Goal: Task Accomplishment & Management: Complete application form

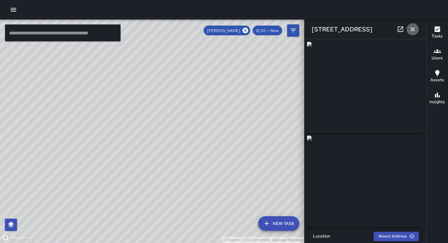
click at [410, 30] on icon "button" at bounding box center [412, 29] width 7 height 7
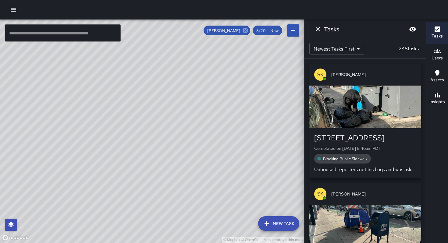
click at [246, 32] on icon at bounding box center [245, 30] width 5 height 5
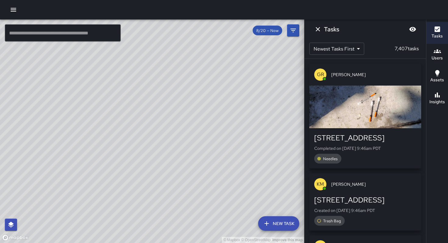
click at [16, 11] on icon "button" at bounding box center [13, 9] width 7 height 7
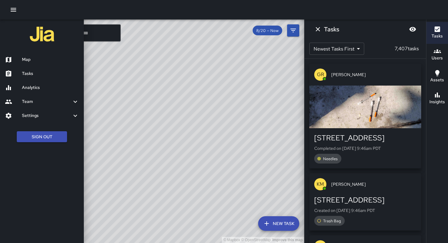
click at [102, 30] on div at bounding box center [224, 121] width 448 height 243
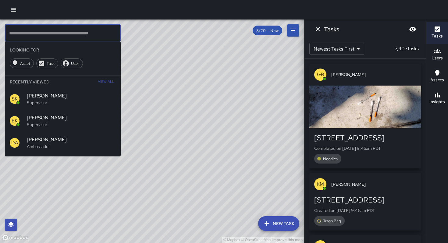
click at [96, 34] on input "text" at bounding box center [63, 32] width 116 height 17
click at [34, 31] on input "text" at bounding box center [63, 32] width 116 height 17
click at [319, 28] on icon "Dismiss" at bounding box center [318, 29] width 7 height 7
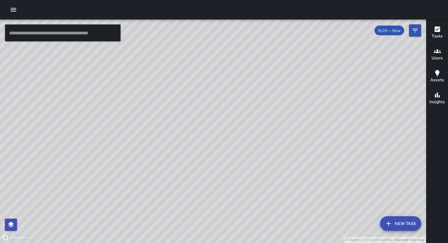
click at [45, 40] on input "text" at bounding box center [63, 32] width 116 height 17
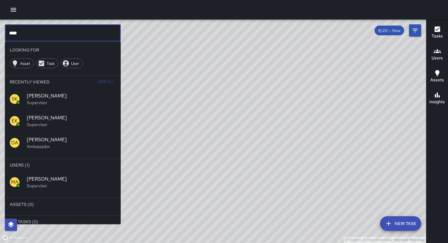
type input "****"
click at [41, 179] on span "[PERSON_NAME]" at bounding box center [71, 179] width 89 height 7
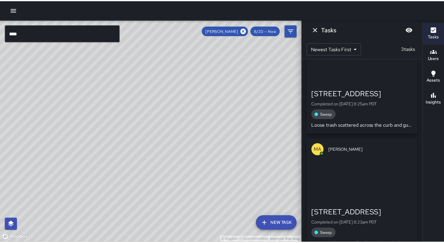
scroll to position [179, 0]
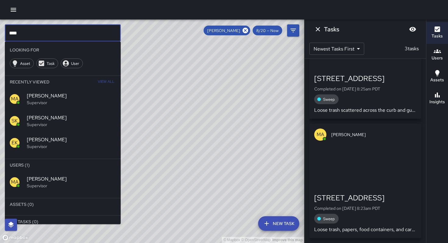
drag, startPoint x: 27, startPoint y: 31, endPoint x: 0, endPoint y: 33, distance: 26.9
click at [0, 33] on div "© Mapbox © OpenStreetMap Improve this map **** ​ Looking For Asset Task User Re…" at bounding box center [152, 132] width 304 height 224
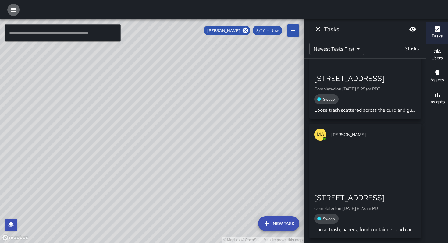
drag, startPoint x: 15, startPoint y: 9, endPoint x: 13, endPoint y: 16, distance: 6.9
click at [15, 9] on icon "button" at bounding box center [13, 10] width 5 height 4
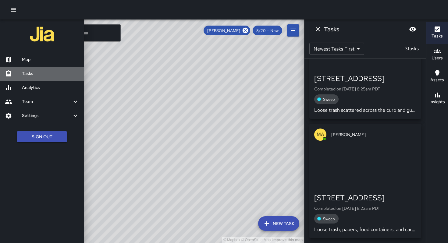
click at [23, 78] on link "Tasks" at bounding box center [42, 74] width 84 height 14
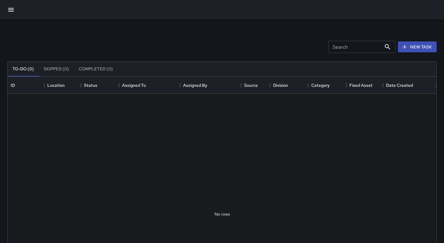
scroll to position [254, 424]
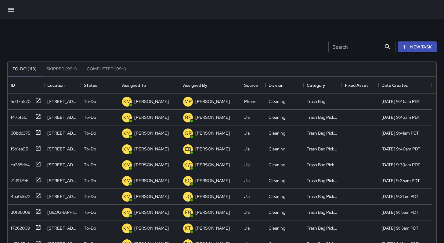
click at [330, 50] on input "Search" at bounding box center [354, 47] width 53 height 12
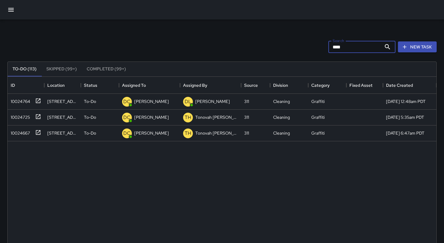
drag, startPoint x: 341, startPoint y: 47, endPoint x: 307, endPoint y: 57, distance: 35.5
click at [308, 58] on div "Search **** Search New Task To-Do (113) Skipped (99+) Completed (99+) ID Locati…" at bounding box center [221, 191] width 429 height 319
drag, startPoint x: 341, startPoint y: 47, endPoint x: 315, endPoint y: 52, distance: 26.4
click at [317, 51] on div "Search **** Search New Task" at bounding box center [222, 47] width 432 height 32
type input "****"
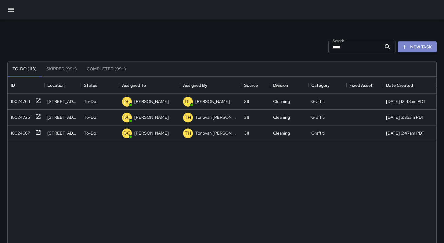
click at [411, 45] on button "New Task" at bounding box center [417, 46] width 39 height 11
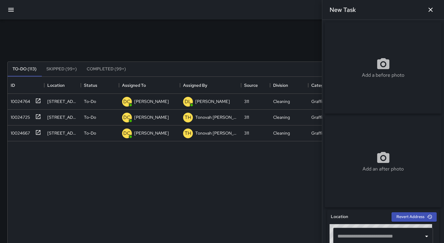
click at [362, 243] on input "text" at bounding box center [378, 237] width 85 height 12
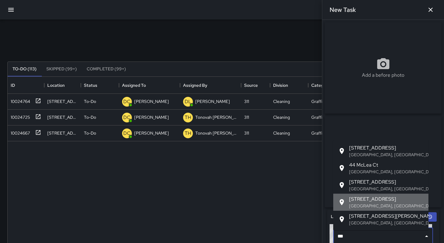
click at [363, 206] on p "[GEOGRAPHIC_DATA], [GEOGRAPHIC_DATA], [GEOGRAPHIC_DATA]" at bounding box center [386, 206] width 74 height 6
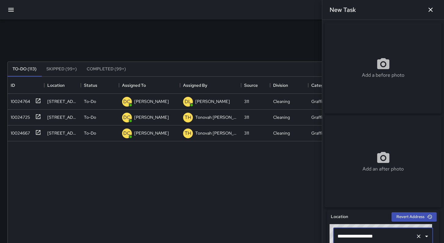
type input "**********"
click at [191, 21] on div "**********" at bounding box center [222, 190] width 444 height 341
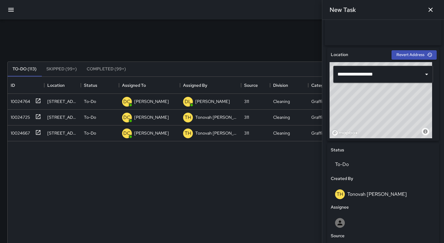
scroll to position [207, 0]
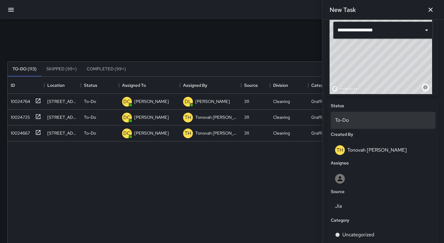
click at [343, 124] on p "To-Do" at bounding box center [383, 120] width 96 height 7
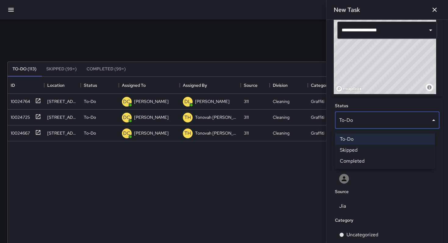
click at [298, 172] on div at bounding box center [224, 121] width 448 height 243
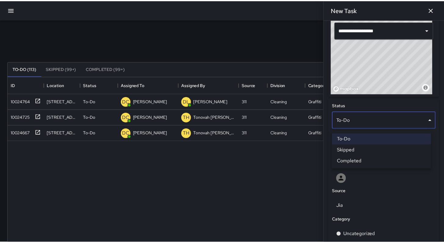
scroll to position [5, 5]
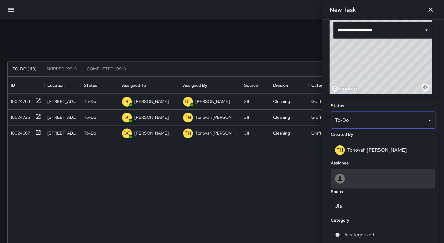
click at [348, 175] on div at bounding box center [383, 179] width 105 height 20
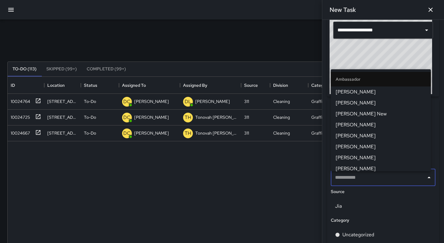
click at [351, 167] on span "[PERSON_NAME]" at bounding box center [381, 168] width 90 height 7
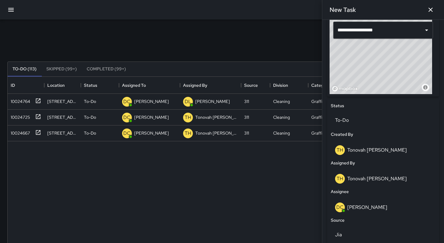
click at [363, 228] on div "Jia" at bounding box center [382, 235] width 107 height 20
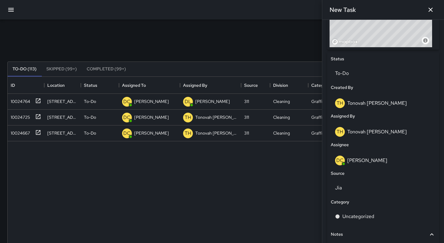
scroll to position [309, 0]
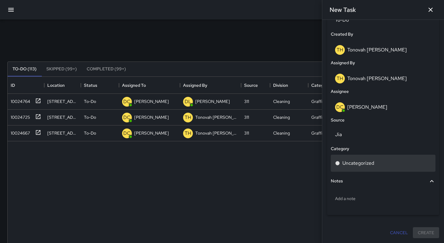
click at [364, 168] on div "Uncategorized" at bounding box center [383, 163] width 105 height 17
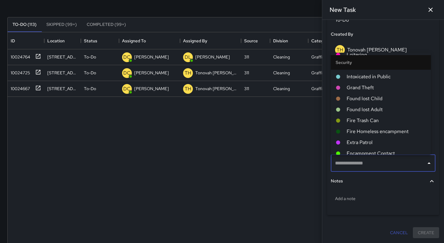
scroll to position [1030, 0]
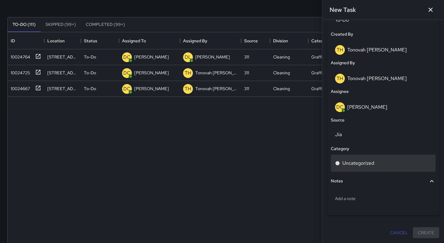
click at [365, 165] on p "Uncategorized" at bounding box center [358, 163] width 32 height 7
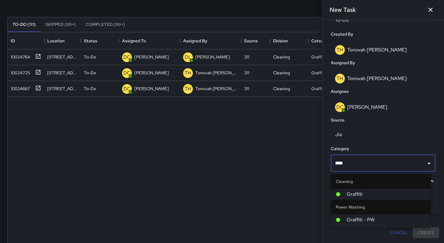
type input "*****"
click at [360, 196] on span "Graffiti" at bounding box center [386, 194] width 79 height 7
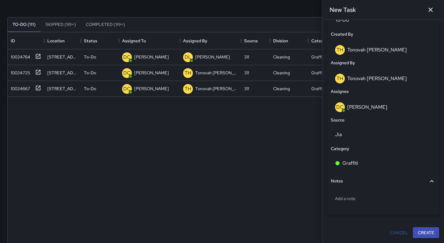
click at [309, 196] on div "10024764 [STREET_ADDRESS][PERSON_NAME] To-Do DC [PERSON_NAME] [PERSON_NAME] 311…" at bounding box center [222, 169] width 429 height 241
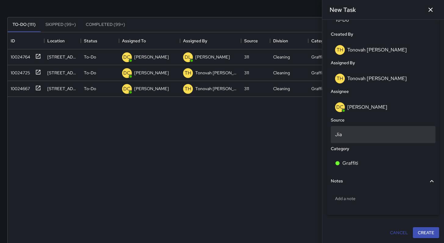
click at [347, 139] on div "Jia" at bounding box center [383, 134] width 105 height 17
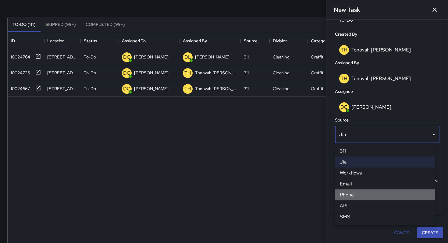
click at [351, 199] on li "Phone" at bounding box center [385, 195] width 100 height 11
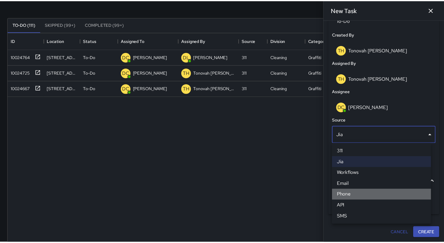
scroll to position [5, 5]
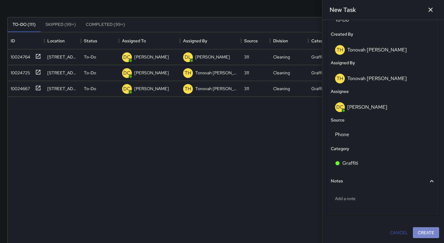
click at [424, 234] on button "Create" at bounding box center [426, 233] width 26 height 11
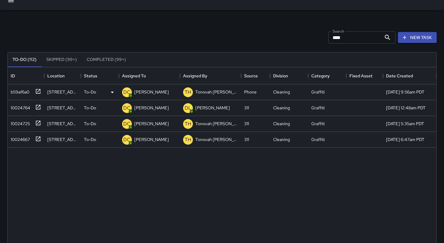
scroll to position [0, 0]
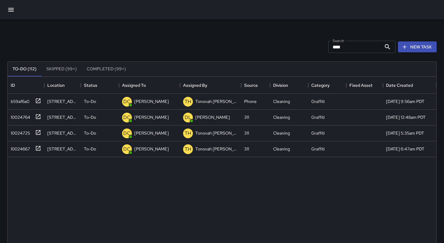
click at [7, 5] on button "button" at bounding box center [11, 9] width 15 height 15
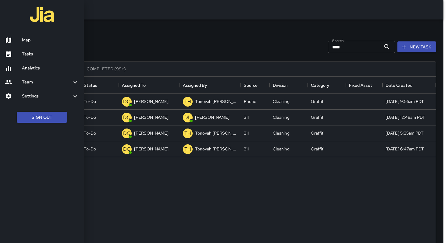
click at [211, 47] on div at bounding box center [224, 121] width 448 height 243
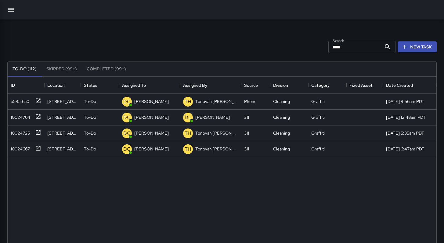
scroll to position [5, 5]
click at [16, 103] on div "b59af6a0" at bounding box center [18, 100] width 21 height 9
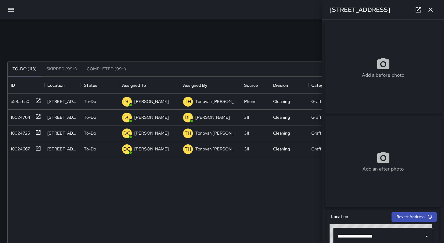
click at [436, 11] on div "[STREET_ADDRESS]" at bounding box center [383, 10] width 122 height 20
click at [426, 9] on button "button" at bounding box center [430, 10] width 12 height 12
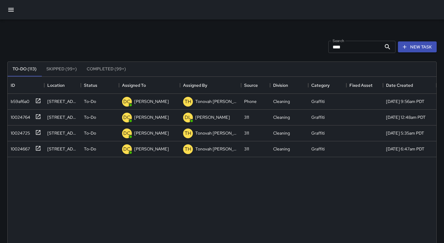
click at [357, 43] on input "****" at bounding box center [354, 47] width 53 height 12
drag, startPoint x: 357, startPoint y: 44, endPoint x: 352, endPoint y: 44, distance: 4.3
click at [353, 44] on input "****" at bounding box center [354, 47] width 53 height 12
drag, startPoint x: 342, startPoint y: 45, endPoint x: 280, endPoint y: 42, distance: 62.3
click at [281, 42] on div "Search **** Search New Task" at bounding box center [222, 47] width 432 height 32
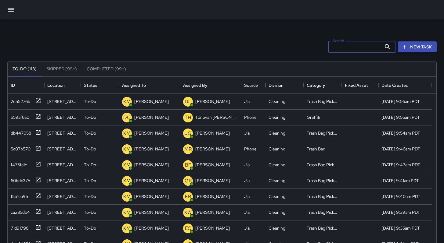
click at [186, 43] on div "Search Search New Task" at bounding box center [222, 47] width 432 height 32
click at [13, 10] on icon "button" at bounding box center [10, 10] width 5 height 4
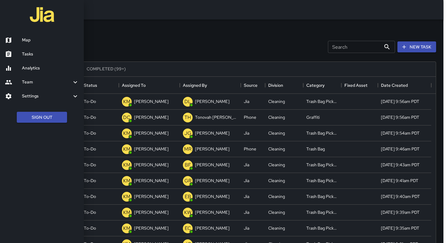
click at [36, 56] on h6 "Tasks" at bounding box center [50, 54] width 57 height 7
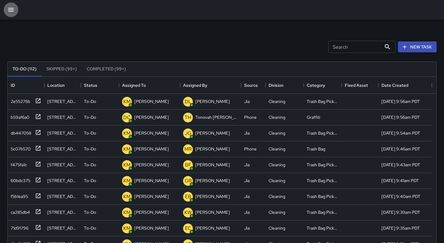
click at [15, 12] on button "button" at bounding box center [11, 9] width 15 height 15
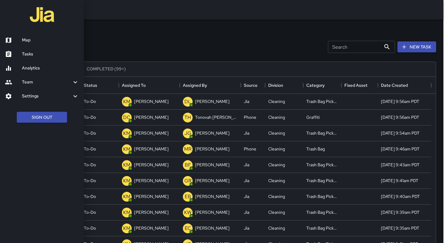
click at [38, 42] on h6 "Map" at bounding box center [50, 40] width 57 height 7
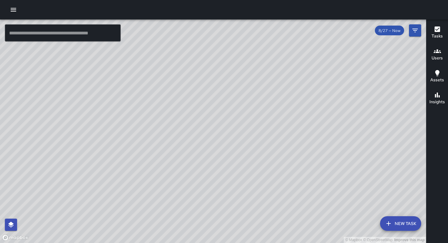
click at [54, 35] on input "text" at bounding box center [63, 32] width 116 height 17
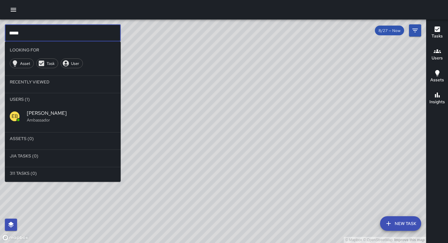
click at [61, 111] on span "[PERSON_NAME]" at bounding box center [71, 113] width 89 height 7
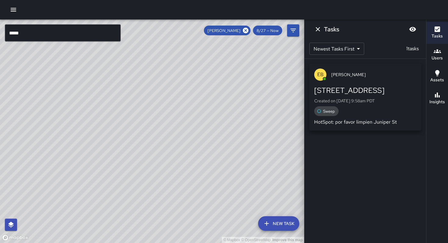
click at [99, 181] on div "© Mapbox © OpenStreetMap Improve this map" at bounding box center [152, 132] width 304 height 224
click at [411, 29] on icon "Blur" at bounding box center [413, 29] width 7 height 5
click at [318, 31] on icon "Dismiss" at bounding box center [318, 29] width 7 height 7
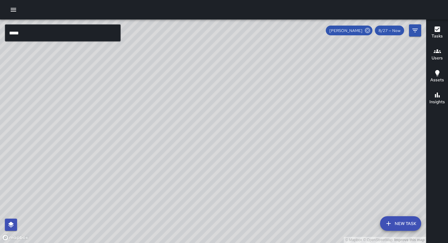
click at [367, 29] on icon at bounding box center [368, 30] width 7 height 7
drag, startPoint x: 200, startPoint y: 190, endPoint x: 213, endPoint y: 160, distance: 32.9
click at [208, 172] on div "© Mapbox © OpenStreetMap Improve this map" at bounding box center [213, 132] width 426 height 224
click at [36, 33] on input "*****" at bounding box center [63, 32] width 116 height 17
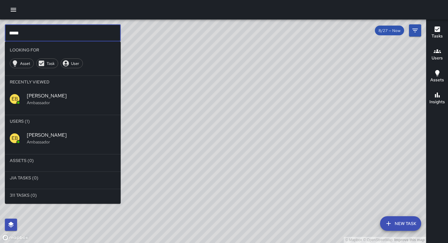
drag, startPoint x: 36, startPoint y: 33, endPoint x: 0, endPoint y: 29, distance: 36.5
click at [0, 29] on div "© Mapbox © OpenStreetMap Improve this map ***** ​ Looking For Asset Task User R…" at bounding box center [213, 132] width 426 height 224
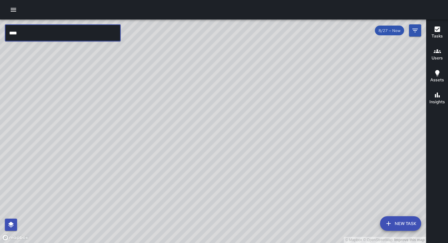
type input "****"
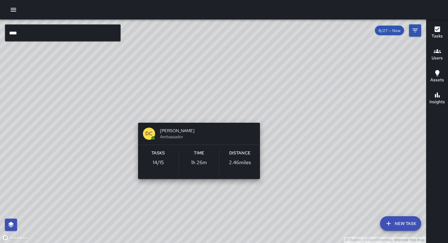
click at [197, 116] on div "© Mapbox © OpenStreetMap Improve this map DC [PERSON_NAME] Ambassador Tasks 14 …" at bounding box center [213, 132] width 426 height 224
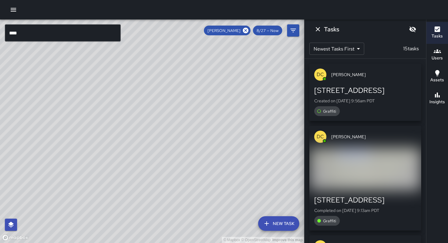
click at [350, 92] on div "[STREET_ADDRESS]" at bounding box center [366, 91] width 102 height 10
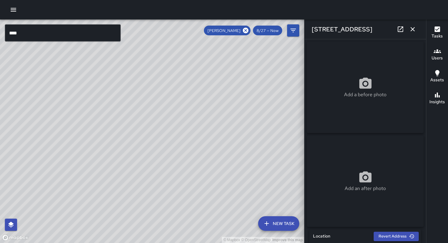
click at [409, 29] on icon "button" at bounding box center [412, 29] width 7 height 7
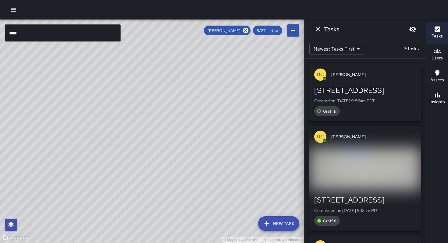
click at [411, 28] on icon "Unblur" at bounding box center [413, 30] width 7 height 6
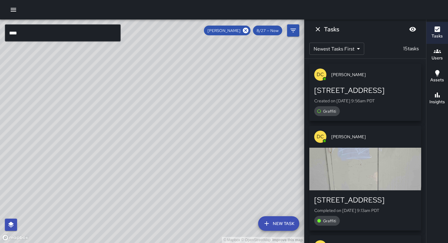
click at [358, 100] on p "Created on [DATE] 9:56am PDT" at bounding box center [366, 101] width 102 height 6
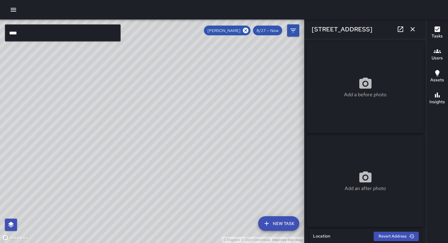
click at [146, 151] on div "© Mapbox © OpenStreetMap Improve this map DC [PERSON_NAME] [STREET_ADDRESS] Com…" at bounding box center [152, 132] width 304 height 224
click at [157, 113] on div "© Mapbox © OpenStreetMap Improve this map DC [PERSON_NAME][GEOGRAPHIC_DATA][STR…" at bounding box center [152, 132] width 304 height 224
click at [411, 31] on icon "button" at bounding box center [412, 29] width 7 height 7
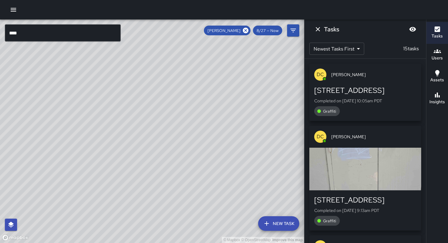
click at [154, 130] on div "© Mapbox © OpenStreetMap Improve this map" at bounding box center [152, 132] width 304 height 224
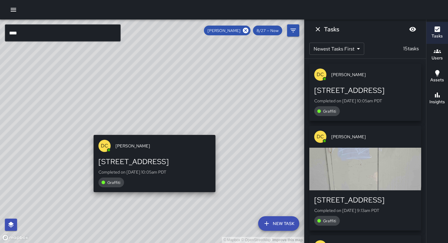
click at [152, 132] on div "© Mapbox © OpenStreetMap Improve this map DC [PERSON_NAME][GEOGRAPHIC_DATA][STR…" at bounding box center [152, 132] width 304 height 224
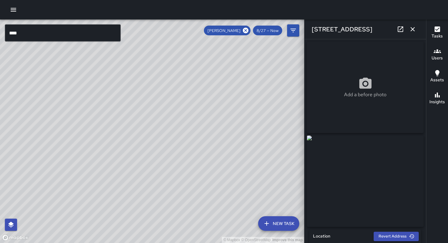
click at [400, 29] on icon at bounding box center [400, 29] width 7 height 7
click at [409, 30] on icon "button" at bounding box center [412, 29] width 7 height 7
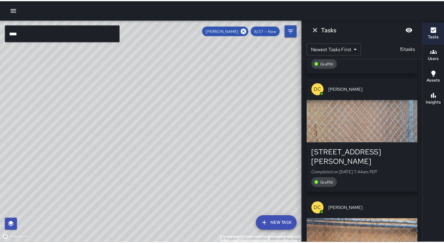
scroll to position [1032, 0]
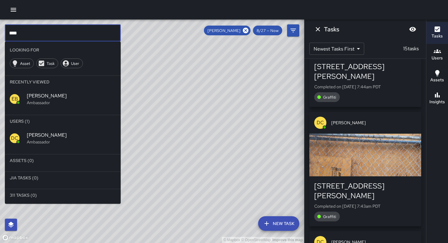
drag, startPoint x: 29, startPoint y: 37, endPoint x: 0, endPoint y: 36, distance: 29.3
click at [0, 35] on div "© Mapbox © OpenStreetMap Improve this map **** ​ Looking For Asset Task User Re…" at bounding box center [152, 132] width 304 height 224
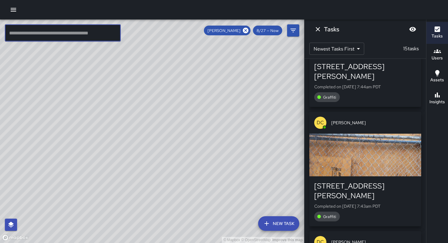
click at [13, 9] on icon "button" at bounding box center [13, 9] width 7 height 7
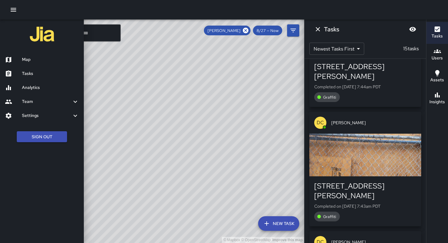
click at [28, 75] on h6 "Tasks" at bounding box center [50, 73] width 57 height 7
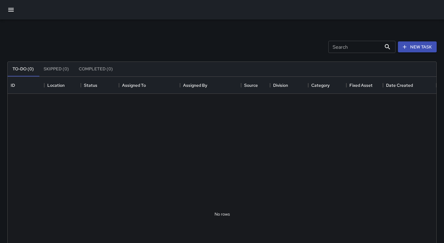
scroll to position [254, 424]
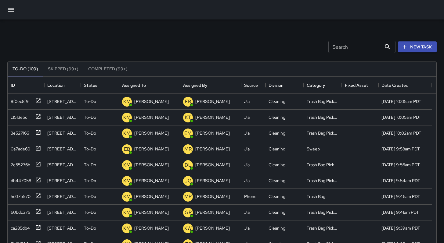
click at [337, 50] on input "Search" at bounding box center [354, 47] width 53 height 12
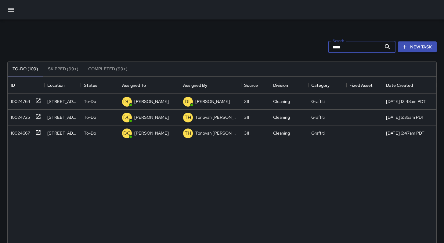
type input "****"
click at [103, 72] on button "Completed (99+)" at bounding box center [107, 69] width 49 height 15
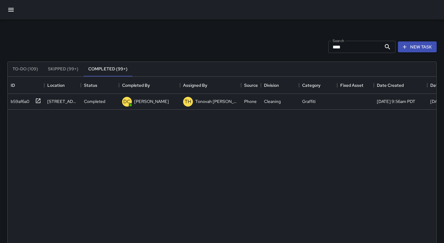
click at [103, 70] on button "Completed (99+)" at bounding box center [107, 69] width 49 height 15
click at [31, 103] on div "b59af6a0" at bounding box center [24, 100] width 33 height 10
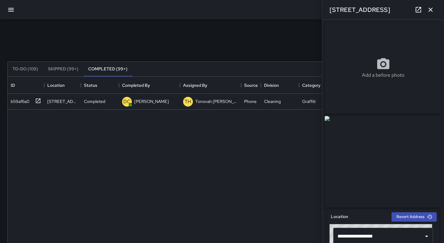
click at [430, 9] on icon "button" at bounding box center [430, 10] width 4 height 4
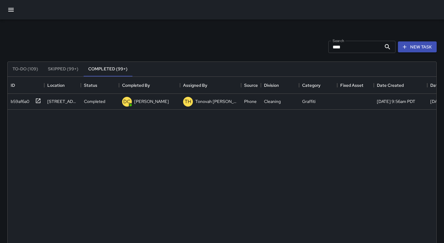
click at [202, 45] on div "Search **** Search New Task" at bounding box center [222, 47] width 432 height 32
drag, startPoint x: 350, startPoint y: 49, endPoint x: 263, endPoint y: 48, distance: 87.3
click at [268, 48] on div "Search **** Search New Task" at bounding box center [222, 47] width 432 height 32
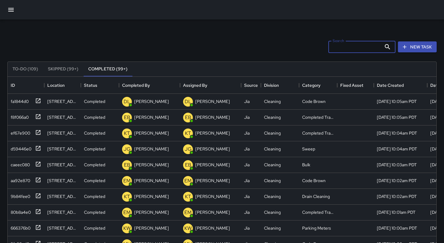
click at [32, 44] on div "Search Search New Task" at bounding box center [222, 47] width 432 height 32
click at [12, 9] on icon "button" at bounding box center [10, 9] width 7 height 7
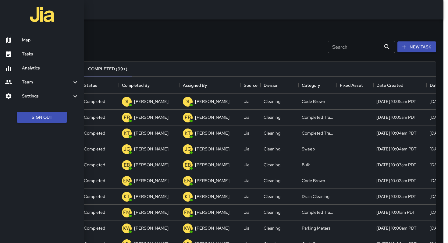
click at [29, 70] on h6 "Analytics" at bounding box center [50, 68] width 57 height 7
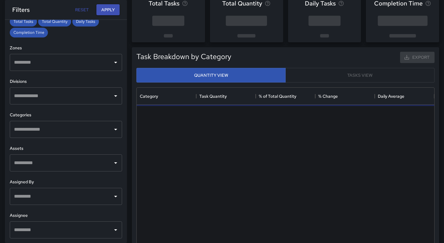
scroll to position [65, 0]
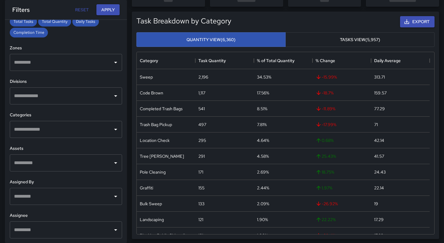
click at [45, 224] on div "​" at bounding box center [66, 230] width 112 height 17
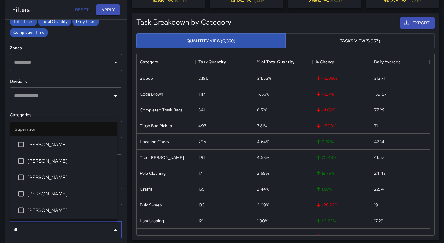
type input "***"
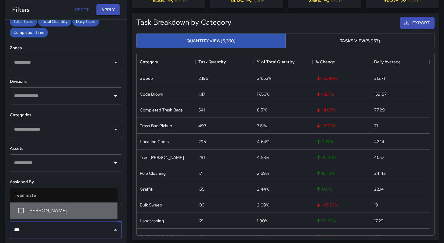
click at [45, 213] on span "[PERSON_NAME]" at bounding box center [69, 210] width 85 height 7
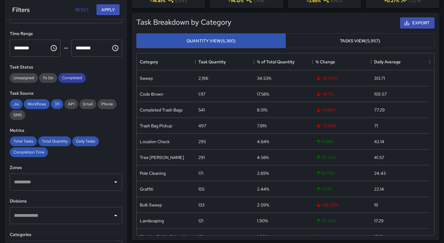
scroll to position [18, 0]
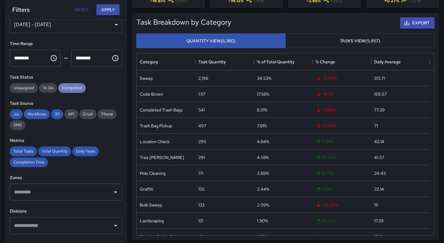
click at [63, 90] on span "Completed" at bounding box center [71, 87] width 27 height 5
click at [39, 116] on span "Workflows" at bounding box center [37, 114] width 26 height 5
drag, startPoint x: 56, startPoint y: 118, endPoint x: 53, endPoint y: 117, distance: 3.1
click at [56, 118] on div "311" at bounding box center [57, 115] width 12 height 10
click at [10, 114] on span "Jia" at bounding box center [16, 114] width 13 height 5
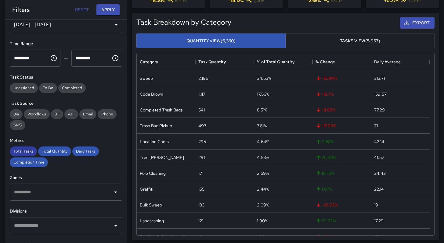
click at [20, 151] on span "Total Tasks" at bounding box center [23, 151] width 27 height 5
drag, startPoint x: 46, startPoint y: 153, endPoint x: 52, endPoint y: 153, distance: 6.7
click at [52, 153] on span "Total Quantity" at bounding box center [54, 151] width 33 height 5
click at [83, 153] on span "Daily Tasks" at bounding box center [85, 151] width 27 height 5
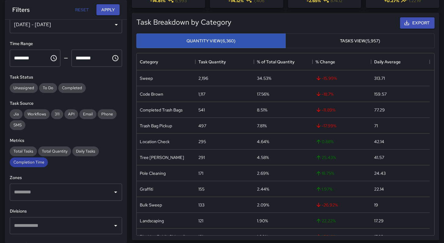
drag, startPoint x: 28, startPoint y: 167, endPoint x: 31, endPoint y: 159, distance: 9.5
click at [28, 167] on div "**********" at bounding box center [66, 132] width 122 height 224
click at [103, 9] on button "Apply" at bounding box center [107, 9] width 23 height 11
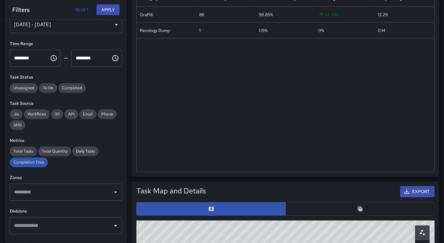
scroll to position [277, 0]
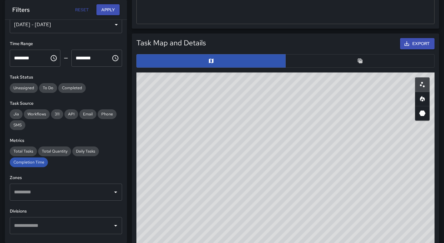
click at [330, 60] on button "button" at bounding box center [359, 60] width 149 height 13
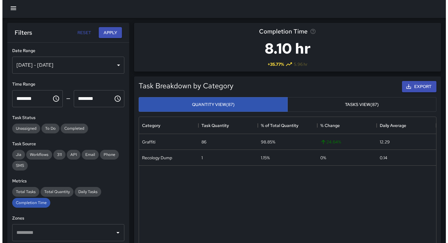
scroll to position [0, 0]
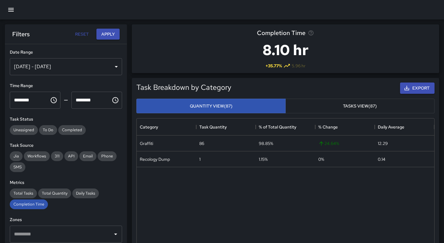
click at [12, 9] on icon "button" at bounding box center [10, 10] width 5 height 4
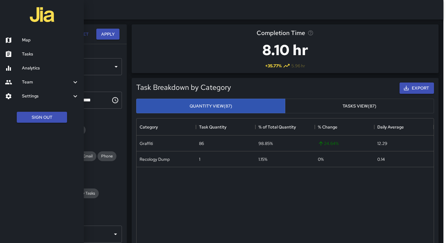
click at [31, 40] on h6 "Map" at bounding box center [50, 40] width 57 height 7
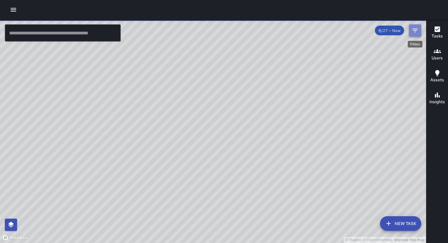
click at [413, 31] on icon "Filters" at bounding box center [415, 30] width 7 height 7
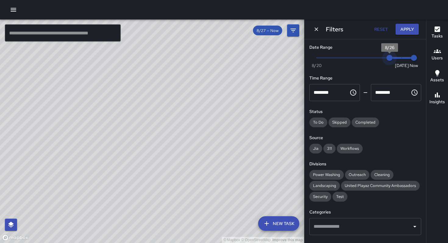
drag, startPoint x: 398, startPoint y: 57, endPoint x: 383, endPoint y: 54, distance: 14.9
click at [387, 55] on span "8/26" at bounding box center [390, 58] width 6 height 6
click at [406, 28] on button "Apply" at bounding box center [407, 29] width 23 height 11
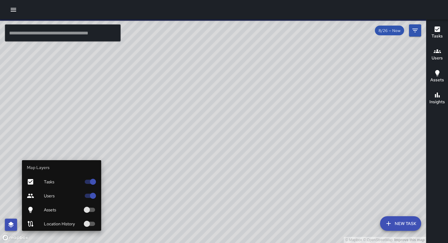
click at [8, 225] on icon "button" at bounding box center [10, 224] width 7 height 7
click at [44, 196] on span "Users" at bounding box center [62, 196] width 37 height 6
click at [51, 185] on div "Tasks" at bounding box center [61, 182] width 79 height 14
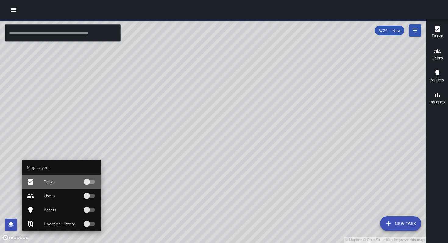
click at [54, 183] on span "Tasks" at bounding box center [62, 182] width 37 height 6
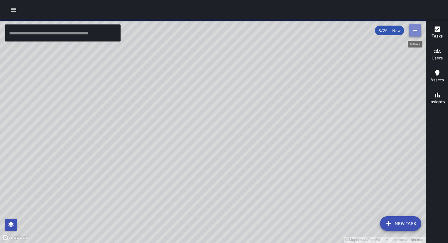
click at [415, 29] on icon "Filters" at bounding box center [415, 31] width 5 height 4
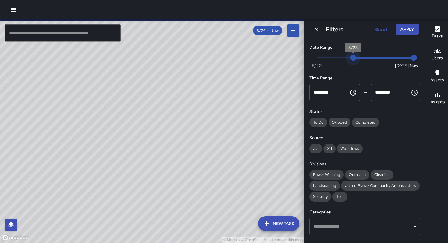
type input "*"
drag, startPoint x: 386, startPoint y: 57, endPoint x: 332, endPoint y: 59, distance: 54.0
click at [332, 59] on span "8/21" at bounding box center [329, 58] width 6 height 6
click at [402, 30] on button "Apply" at bounding box center [407, 29] width 23 height 11
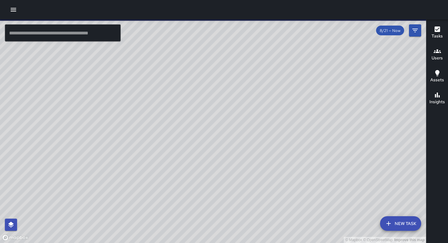
click at [442, 58] on h6 "Users" at bounding box center [437, 58] width 11 height 7
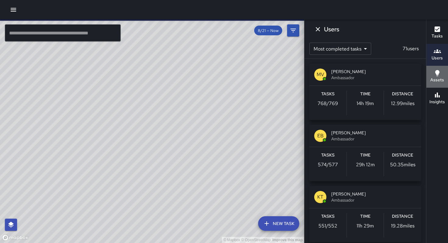
click at [435, 78] on h6 "Assets" at bounding box center [438, 80] width 14 height 7
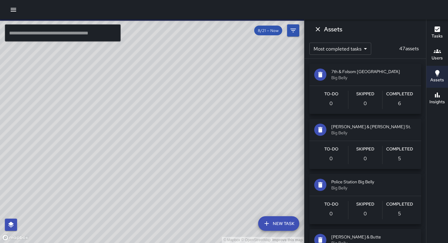
click at [437, 93] on icon "button" at bounding box center [437, 95] width 7 height 7
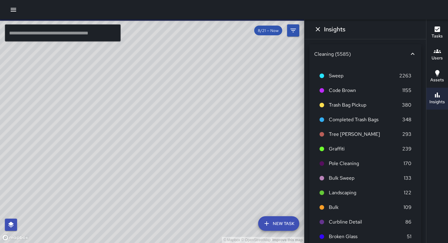
click at [435, 32] on icon "button" at bounding box center [437, 29] width 5 height 5
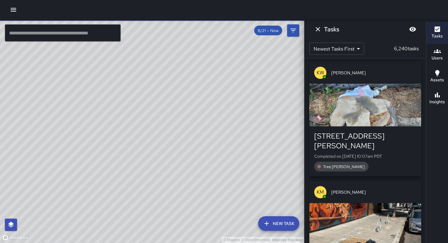
scroll to position [122, 0]
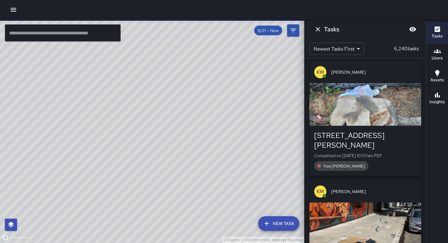
click at [88, 70] on div "© Mapbox © OpenStreetMap Improve this map" at bounding box center [152, 132] width 304 height 224
click at [317, 28] on icon "Dismiss" at bounding box center [318, 29] width 7 height 7
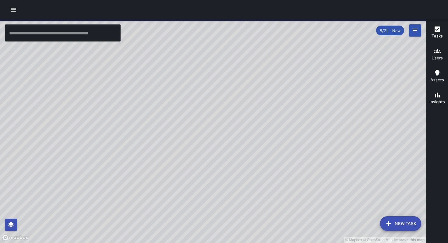
click at [87, 38] on input "text" at bounding box center [63, 32] width 116 height 17
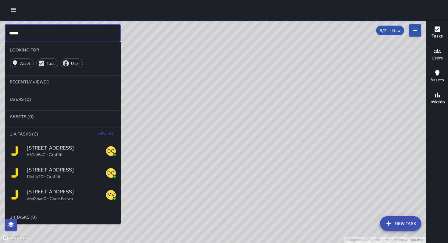
type input "*****"
click at [52, 173] on span "[STREET_ADDRESS]" at bounding box center [66, 170] width 79 height 7
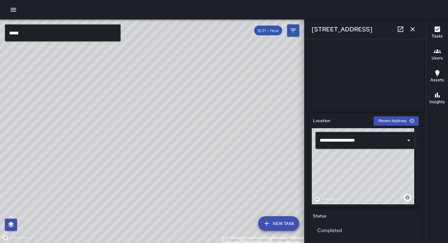
scroll to position [65, 0]
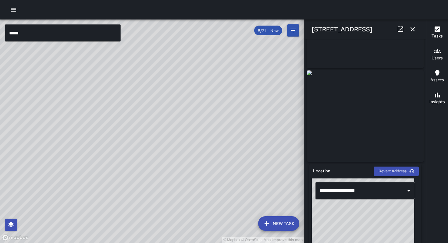
click at [141, 122] on div "© Mapbox © OpenStreetMap Improve this map" at bounding box center [152, 132] width 304 height 224
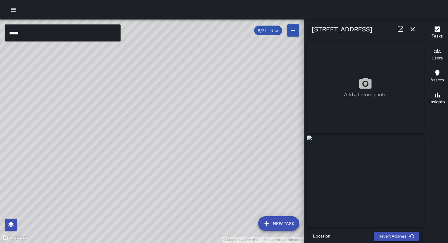
click at [161, 139] on div "© Mapbox © OpenStreetMap Improve this map DC [PERSON_NAME][GEOGRAPHIC_DATA][STR…" at bounding box center [152, 132] width 304 height 224
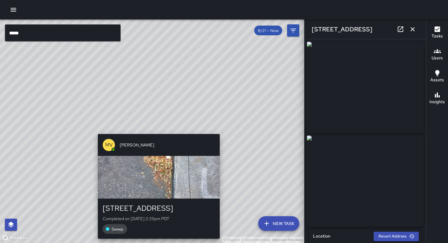
click at [157, 130] on div "© Mapbox © OpenStreetMap Improve this map [PERSON_NAME][GEOGRAPHIC_DATA][STREET…" at bounding box center [152, 132] width 304 height 224
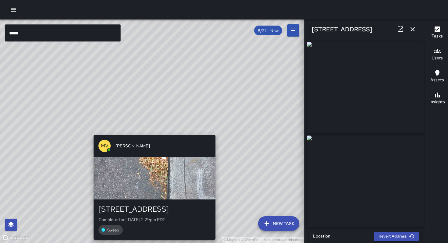
click at [154, 132] on div "© Mapbox © OpenStreetMap Improve this map [PERSON_NAME][GEOGRAPHIC_DATA][STREET…" at bounding box center [152, 132] width 304 height 224
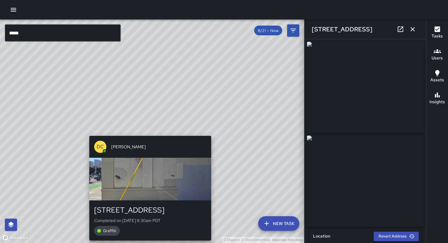
click at [146, 133] on div "© Mapbox © OpenStreetMap Improve this map DC [PERSON_NAME][GEOGRAPHIC_DATA][STR…" at bounding box center [152, 132] width 304 height 224
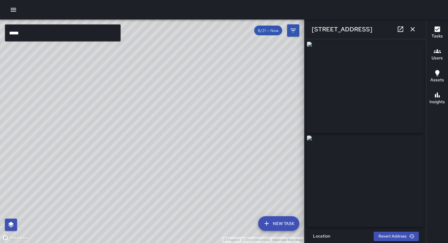
click at [400, 31] on icon at bounding box center [400, 29] width 7 height 7
click at [415, 28] on icon "button" at bounding box center [413, 29] width 4 height 4
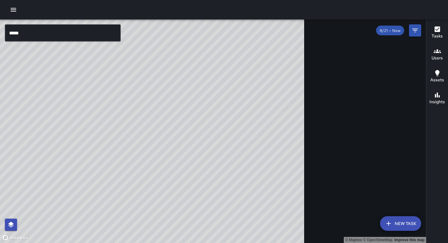
scroll to position [589, 0]
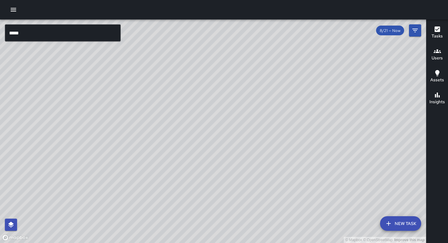
click at [28, 29] on input "*****" at bounding box center [63, 32] width 116 height 17
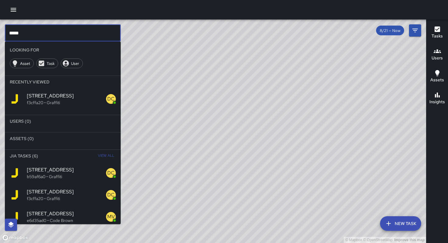
drag, startPoint x: 27, startPoint y: 31, endPoint x: 0, endPoint y: 34, distance: 27.0
click at [0, 34] on div "© Mapbox © OpenStreetMap Improve this map ***** ​ Looking For Asset Task User R…" at bounding box center [213, 132] width 426 height 224
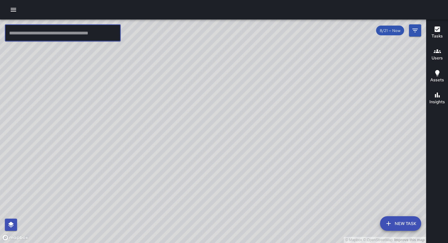
click at [20, 8] on div at bounding box center [224, 10] width 448 height 20
click at [17, 10] on button "button" at bounding box center [13, 10] width 12 height 12
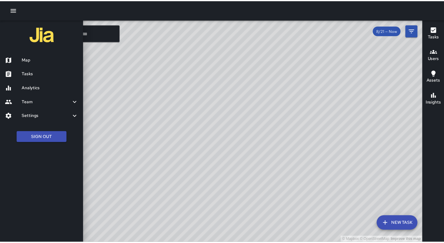
scroll to position [699, 0]
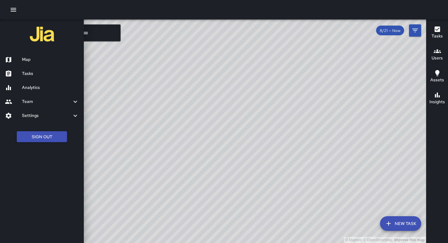
click at [46, 88] on h6 "Analytics" at bounding box center [50, 88] width 57 height 7
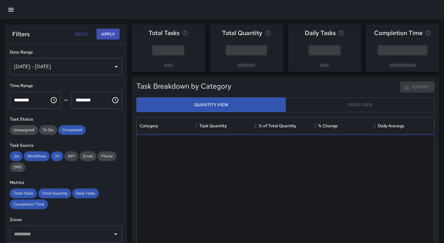
scroll to position [178, 293]
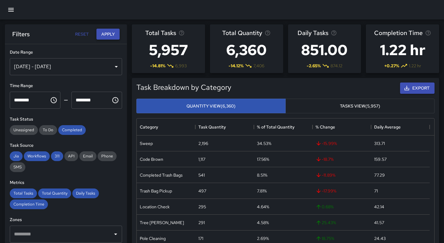
click at [103, 34] on button "Apply" at bounding box center [107, 34] width 23 height 11
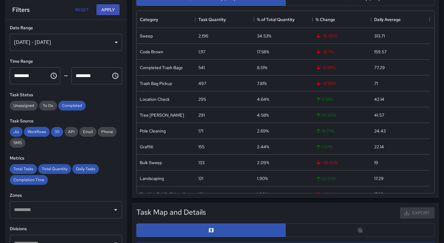
scroll to position [200, 0]
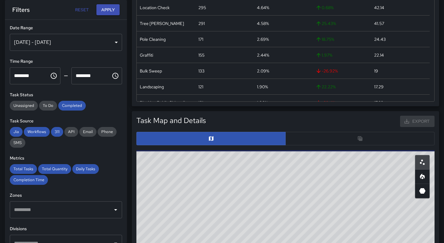
click at [325, 139] on div at bounding box center [285, 138] width 298 height 13
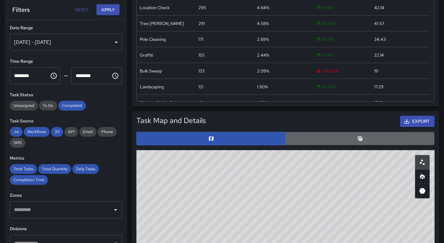
click at [325, 140] on button "button" at bounding box center [359, 138] width 149 height 13
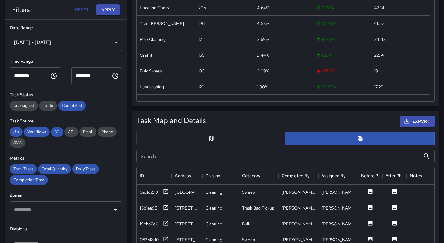
click at [215, 157] on input "Search" at bounding box center [278, 156] width 284 height 12
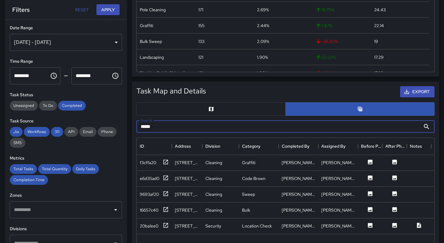
scroll to position [258, 0]
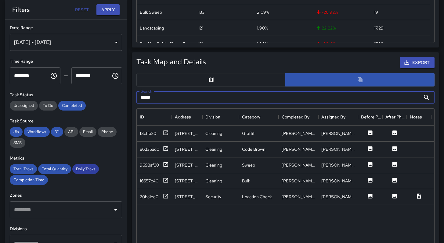
click at [86, 171] on span "Daily Tasks" at bounding box center [85, 169] width 27 height 5
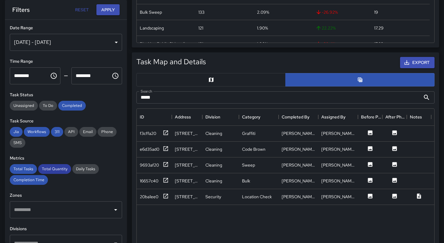
click at [60, 169] on span "Total Quantity" at bounding box center [54, 169] width 33 height 5
drag, startPoint x: 25, startPoint y: 169, endPoint x: 25, endPoint y: 172, distance: 3.4
click at [25, 169] on span "Total Tasks" at bounding box center [23, 169] width 27 height 5
click at [26, 180] on span "Completion Time" at bounding box center [29, 180] width 38 height 5
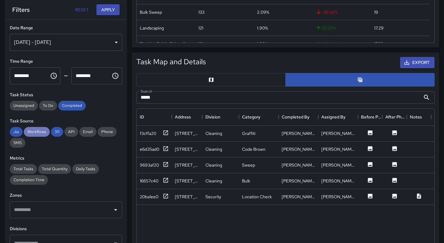
click at [42, 134] on span "Workflows" at bounding box center [37, 131] width 26 height 5
click at [53, 132] on span "311" at bounding box center [57, 131] width 12 height 5
click at [15, 136] on div "Jia" at bounding box center [16, 132] width 13 height 10
click at [106, 10] on button "Apply" at bounding box center [107, 9] width 23 height 11
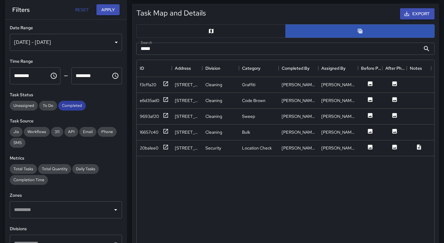
click at [76, 110] on div "Completed" at bounding box center [71, 106] width 27 height 10
click at [102, 14] on button "Apply" at bounding box center [107, 9] width 23 height 11
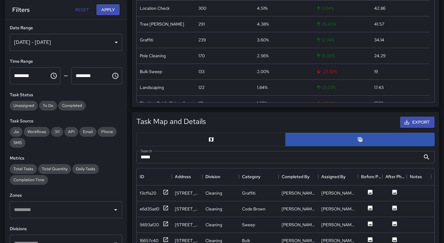
scroll to position [149, 0]
click at [159, 155] on input "*****" at bounding box center [278, 158] width 284 height 12
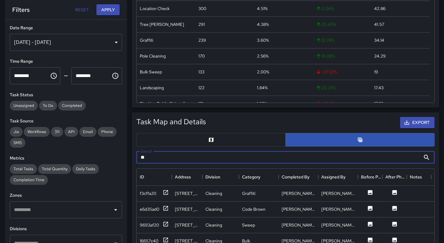
type input "*"
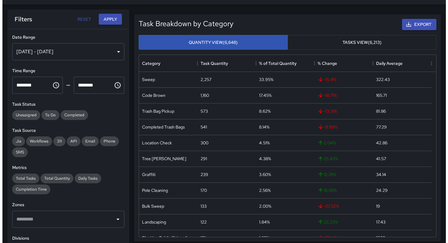
scroll to position [0, 0]
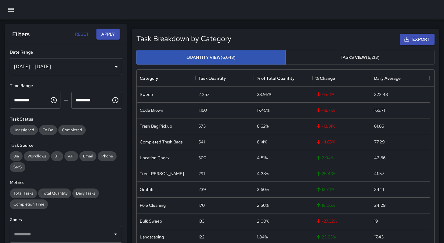
click at [15, 9] on button "button" at bounding box center [11, 9] width 15 height 15
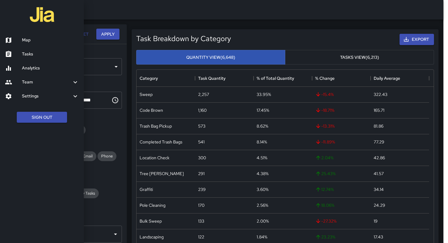
click at [26, 39] on h6 "Map" at bounding box center [50, 40] width 57 height 7
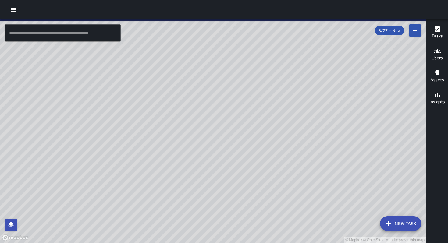
click at [89, 156] on div "© Mapbox © OpenStreetMap Improve this map EB [PERSON_NAME] Ambassador Tasks 55 …" at bounding box center [213, 132] width 426 height 224
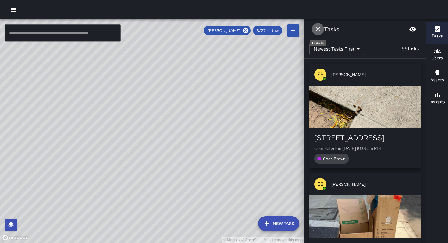
click at [321, 30] on icon "Dismiss" at bounding box center [318, 29] width 7 height 7
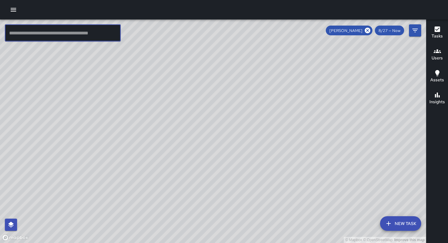
click at [65, 36] on input "text" at bounding box center [63, 32] width 116 height 17
drag, startPoint x: 370, startPoint y: 30, endPoint x: 340, endPoint y: 32, distance: 30.6
click at [370, 30] on icon at bounding box center [367, 30] width 5 height 5
click at [24, 36] on input "text" at bounding box center [63, 32] width 116 height 17
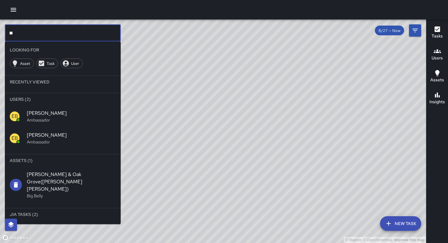
click at [43, 117] on span "[PERSON_NAME]" at bounding box center [71, 113] width 89 height 7
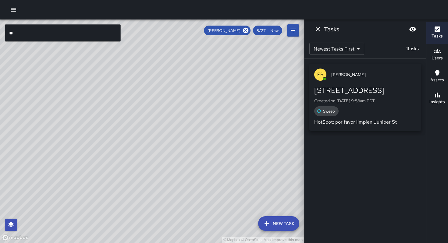
click at [29, 33] on input "**" at bounding box center [63, 32] width 116 height 17
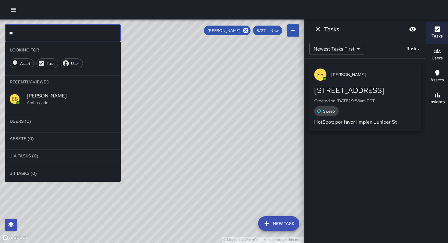
type input "*"
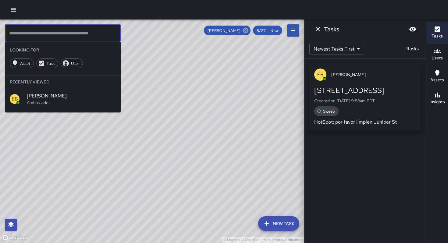
click at [246, 31] on icon at bounding box center [246, 30] width 7 height 7
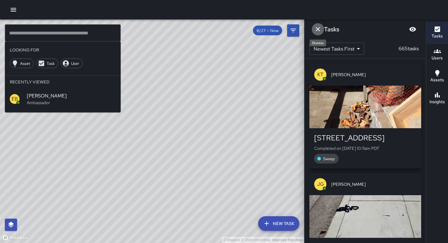
click at [317, 31] on icon "Dismiss" at bounding box center [318, 29] width 4 height 4
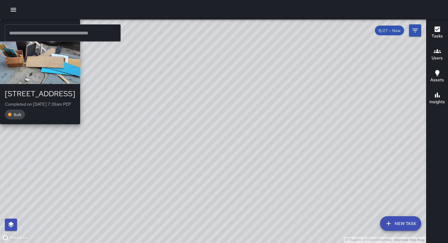
click at [129, 200] on div "© Mapbox © OpenStreetMap Improve this map WB [PERSON_NAME][GEOGRAPHIC_DATA][STR…" at bounding box center [213, 132] width 426 height 224
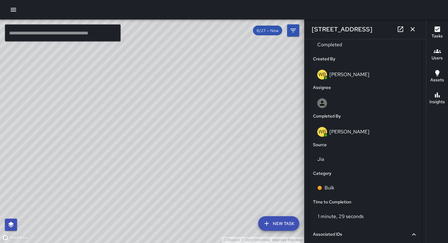
scroll to position [387, 0]
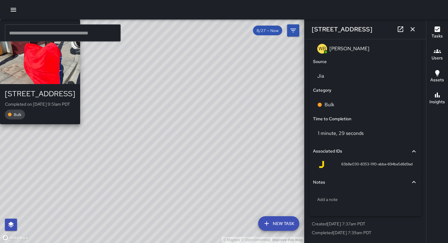
click at [153, 129] on div "© Mapbox © OpenStreetMap Improve this map DL [PERSON_NAME][GEOGRAPHIC_DATA][STR…" at bounding box center [152, 132] width 304 height 224
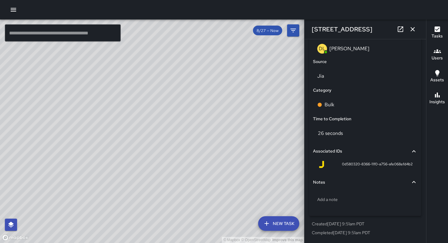
click at [153, 80] on div "© Mapbox © OpenStreetMap Improve this map Unassigned [STREET_ADDRESS] Created o…" at bounding box center [152, 132] width 304 height 224
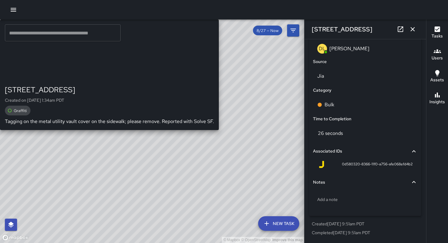
scroll to position [317, 0]
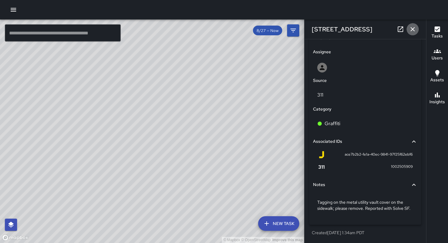
click at [414, 30] on icon "button" at bounding box center [412, 29] width 7 height 7
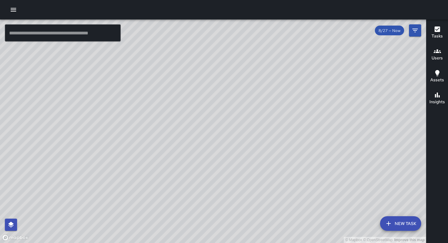
drag, startPoint x: 271, startPoint y: 156, endPoint x: 237, endPoint y: 200, distance: 55.0
click at [237, 200] on div "© Mapbox © OpenStreetMap Improve this map" at bounding box center [213, 132] width 426 height 224
drag, startPoint x: 290, startPoint y: 167, endPoint x: 245, endPoint y: 144, distance: 50.1
click at [256, 173] on div "© Mapbox © OpenStreetMap Improve this map" at bounding box center [213, 132] width 426 height 224
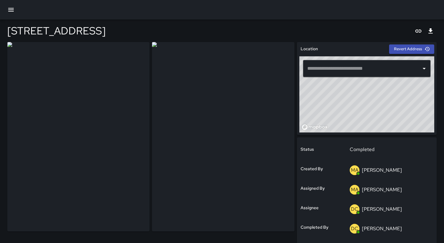
type input "**********"
click at [13, 12] on icon "button" at bounding box center [10, 9] width 7 height 7
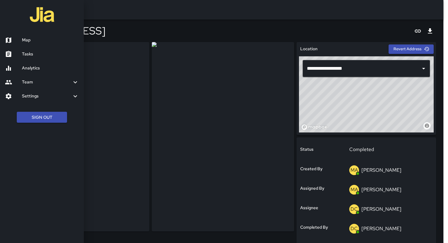
click at [27, 52] on h6 "Tasks" at bounding box center [50, 54] width 57 height 7
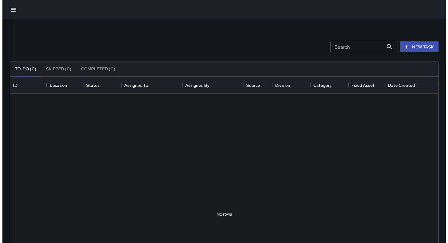
scroll to position [254, 424]
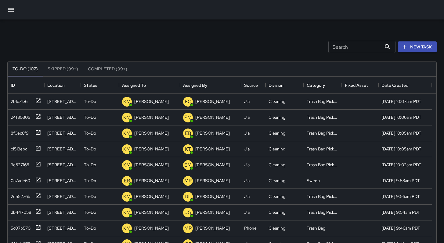
click at [15, 10] on button "button" at bounding box center [11, 9] width 15 height 15
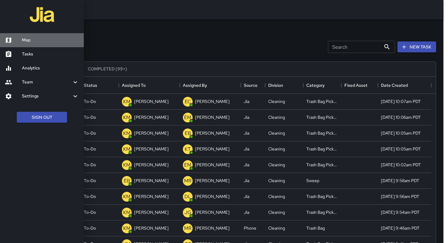
click at [32, 38] on h6 "Map" at bounding box center [50, 40] width 57 height 7
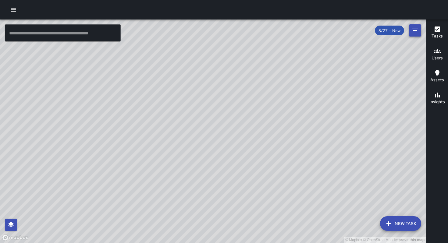
click at [413, 32] on icon "Filters" at bounding box center [415, 30] width 7 height 7
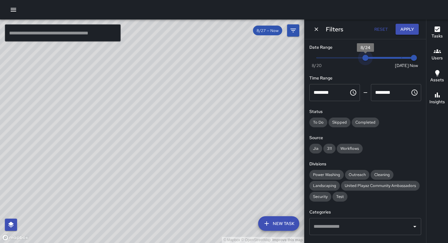
type input "*"
drag, startPoint x: 399, startPoint y: 56, endPoint x: 376, endPoint y: 56, distance: 23.2
click at [376, 56] on span "8/25" at bounding box center [378, 58] width 6 height 6
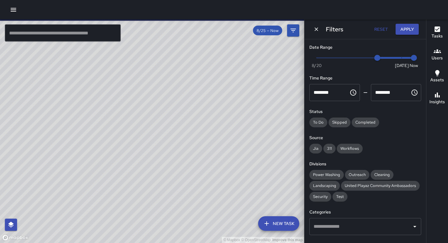
click at [214, 32] on div "© Mapbox © OpenStreetMap Improve this map" at bounding box center [152, 132] width 304 height 224
click at [74, 36] on input "text" at bounding box center [63, 32] width 116 height 17
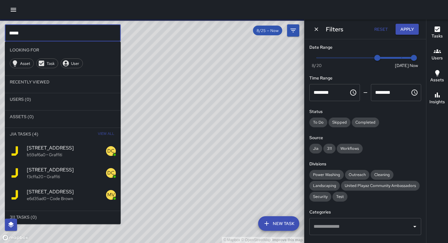
type input "*****"
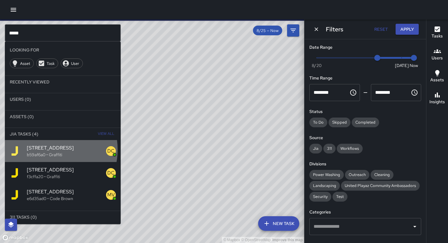
click at [46, 150] on span "[STREET_ADDRESS]" at bounding box center [66, 148] width 79 height 7
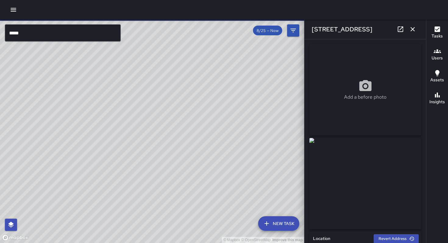
type input "**********"
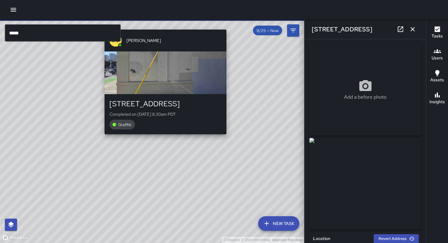
click at [164, 138] on div "© Mapbox © OpenStreetMap Improve this map DC [PERSON_NAME][GEOGRAPHIC_DATA][STR…" at bounding box center [152, 132] width 304 height 224
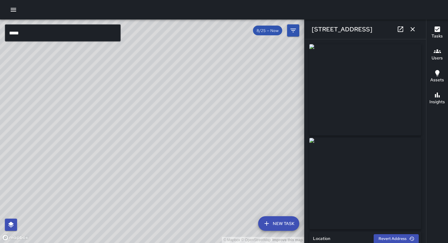
click at [158, 130] on div "© Mapbox © OpenStreetMap Improve this map [PERSON_NAME][GEOGRAPHIC_DATA][STREET…" at bounding box center [152, 132] width 304 height 224
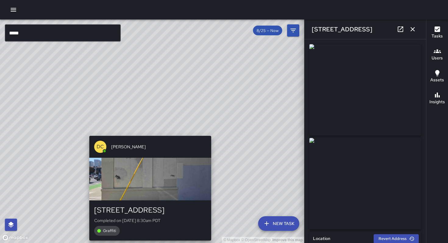
click at [146, 132] on div "© Mapbox © OpenStreetMap Improve this map DC [PERSON_NAME][GEOGRAPHIC_DATA][STR…" at bounding box center [152, 132] width 304 height 224
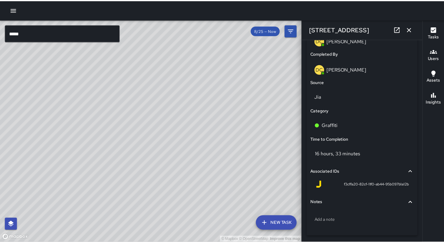
scroll to position [416, 0]
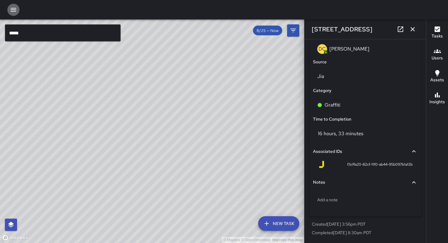
click at [10, 10] on icon "button" at bounding box center [13, 9] width 7 height 7
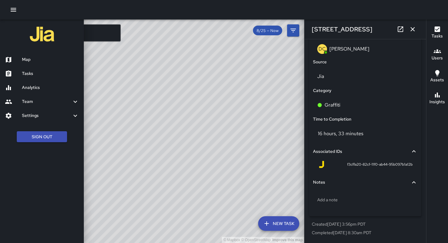
click at [23, 73] on h6 "Tasks" at bounding box center [50, 73] width 57 height 7
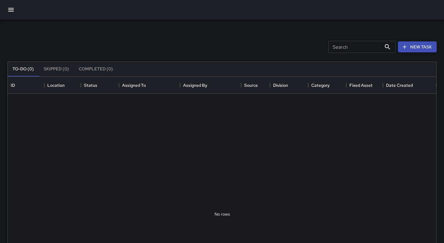
scroll to position [254, 424]
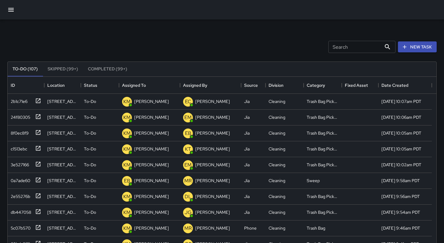
click at [13, 9] on icon "button" at bounding box center [10, 9] width 7 height 7
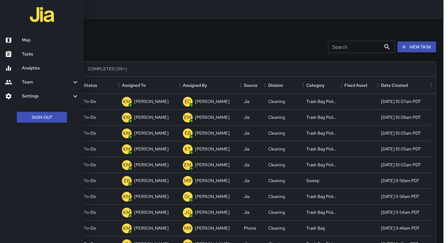
click at [33, 69] on h6 "Analytics" at bounding box center [50, 68] width 57 height 7
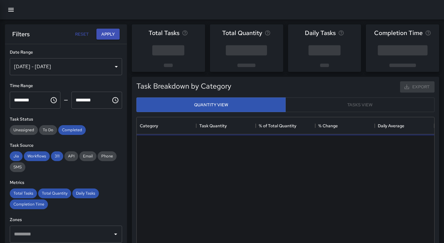
scroll to position [178, 293]
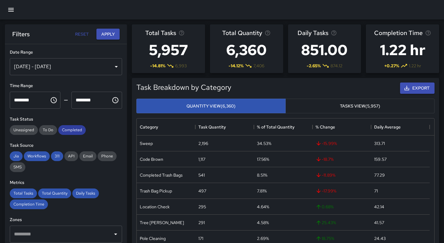
click at [66, 130] on span "Completed" at bounding box center [71, 130] width 27 height 5
click at [54, 155] on span "311" at bounding box center [57, 156] width 12 height 5
click at [42, 160] on div "Workflows" at bounding box center [37, 157] width 26 height 10
click at [16, 155] on span "Jia" at bounding box center [16, 156] width 13 height 5
click at [17, 193] on span "Total Tasks" at bounding box center [23, 193] width 27 height 5
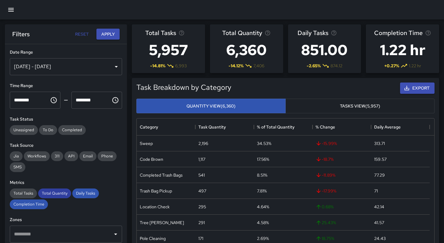
drag, startPoint x: 52, startPoint y: 192, endPoint x: 55, endPoint y: 194, distance: 4.0
click at [54, 194] on span "Total Quantity" at bounding box center [54, 193] width 33 height 5
click at [79, 192] on span "Daily Tasks" at bounding box center [85, 193] width 27 height 5
drag, startPoint x: 71, startPoint y: 130, endPoint x: 70, endPoint y: 144, distance: 14.1
click at [71, 130] on span "Completed" at bounding box center [71, 130] width 27 height 5
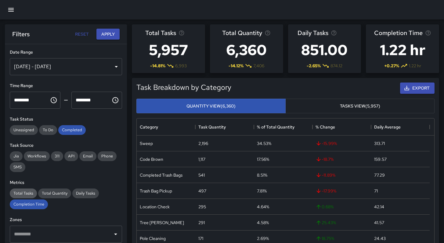
drag, startPoint x: 30, startPoint y: 206, endPoint x: 32, endPoint y: 193, distance: 12.9
click at [30, 206] on span "Completion Time" at bounding box center [29, 204] width 38 height 5
click at [101, 33] on button "Apply" at bounding box center [107, 34] width 23 height 11
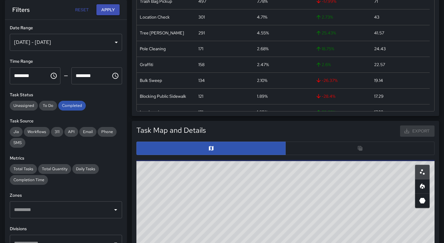
scroll to position [300, 0]
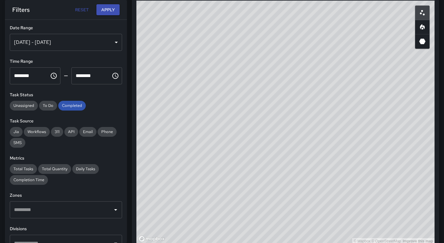
drag, startPoint x: 333, startPoint y: 92, endPoint x: 343, endPoint y: 243, distance: 151.3
click at [343, 243] on div "© Mapbox © OpenStreetMap Improve this map" at bounding box center [285, 123] width 298 height 244
click at [335, 137] on div "© Mapbox © OpenStreetMap Improve this map" at bounding box center [285, 123] width 298 height 244
click at [333, 119] on div "© Mapbox © OpenStreetMap Improve this map" at bounding box center [285, 123] width 298 height 244
click at [333, 118] on div "© Mapbox © OpenStreetMap Improve this map" at bounding box center [285, 123] width 298 height 244
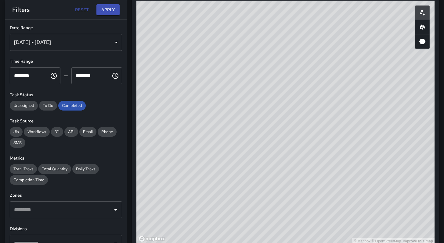
click at [248, 80] on div "© Mapbox © OpenStreetMap Improve this map" at bounding box center [285, 123] width 298 height 244
click at [260, 114] on div "© Mapbox © OpenStreetMap Improve this map" at bounding box center [285, 123] width 298 height 244
click at [290, 139] on div "© Mapbox © OpenStreetMap Improve this map" at bounding box center [285, 123] width 298 height 244
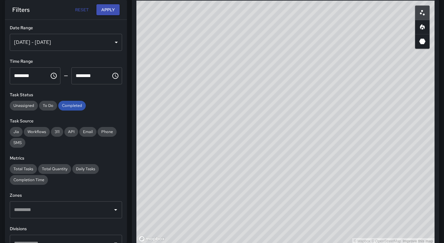
click at [290, 139] on div "© Mapbox © OpenStreetMap Improve this map" at bounding box center [285, 123] width 298 height 244
click at [98, 54] on div "**********" at bounding box center [66, 132] width 122 height 224
click at [110, 8] on button "Apply" at bounding box center [107, 9] width 23 height 11
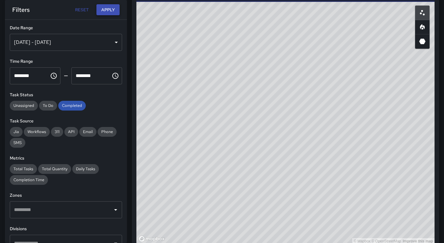
click at [110, 9] on button "Apply" at bounding box center [107, 9] width 23 height 11
